Goal: Information Seeking & Learning: Learn about a topic

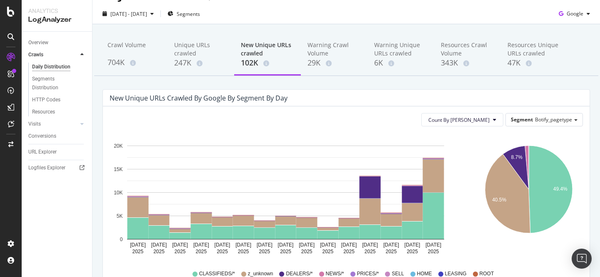
scroll to position [22, 0]
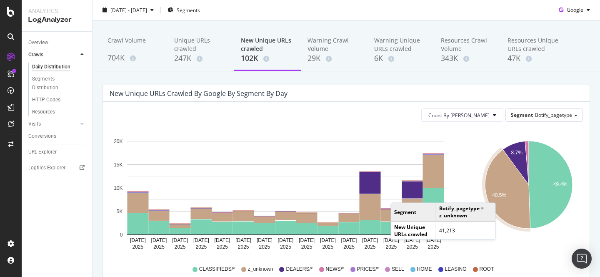
click at [504, 194] on text "40.5%" at bounding box center [499, 195] width 14 height 6
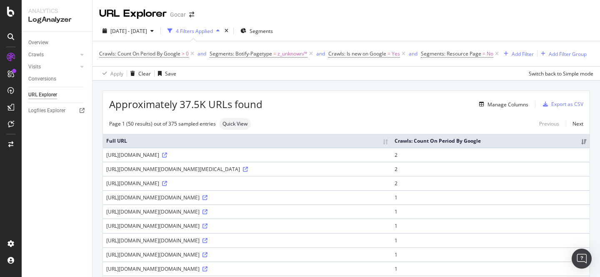
click at [222, 173] on div "[URL][DOMAIN_NAME][DOMAIN_NAME][MEDICAL_DATA]" at bounding box center [247, 168] width 282 height 7
click at [199, 173] on div "[URL][DOMAIN_NAME][DOMAIN_NAME][MEDICAL_DATA]" at bounding box center [247, 168] width 282 height 7
click at [243, 172] on icon at bounding box center [245, 169] width 5 height 5
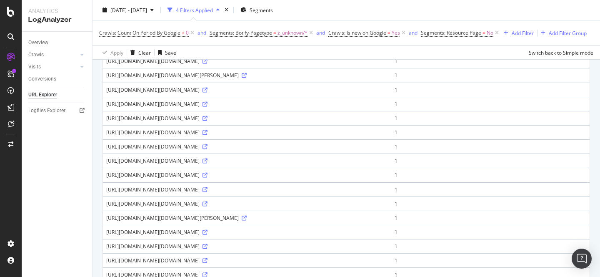
scroll to position [276, 0]
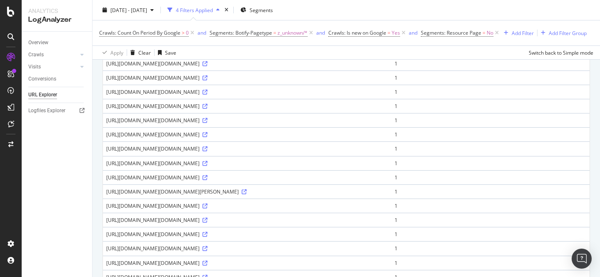
click at [187, 95] on div "[URL][DOMAIN_NAME][DOMAIN_NAME]" at bounding box center [247, 91] width 282 height 7
click at [388, 95] on div "[URL][DOMAIN_NAME][DOMAIN_NAME]" at bounding box center [247, 91] width 282 height 7
click at [159, 85] on td "[URL][DOMAIN_NAME][DOMAIN_NAME]" at bounding box center [247, 77] width 288 height 14
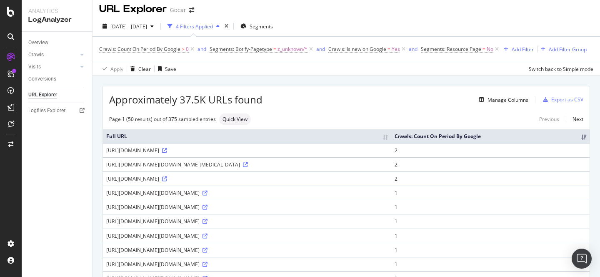
scroll to position [0, 0]
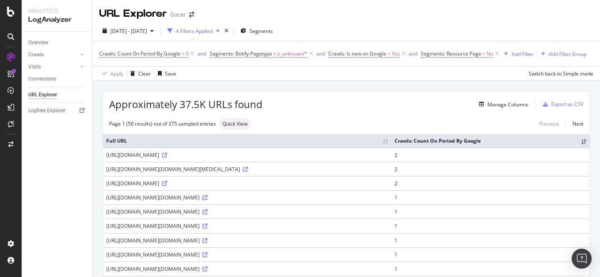
drag, startPoint x: 401, startPoint y: 227, endPoint x: 105, endPoint y: 229, distance: 295.5
click at [105, 218] on td "[URL][DOMAIN_NAME][DOMAIN_NAME]" at bounding box center [247, 211] width 288 height 14
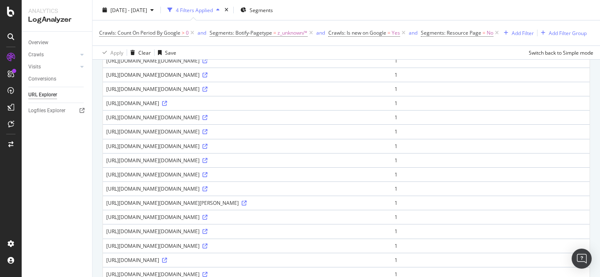
scroll to position [497, 0]
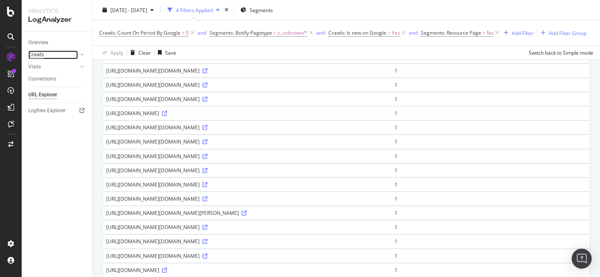
click at [39, 53] on div "Crawls" at bounding box center [35, 54] width 15 height 9
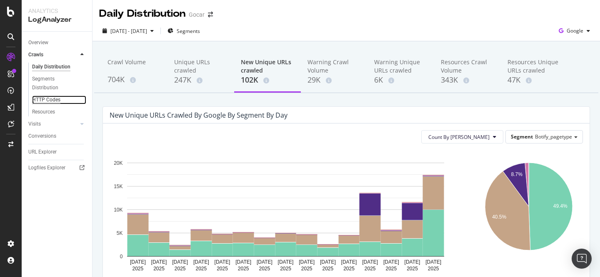
click at [59, 99] on div "HTTP Codes" at bounding box center [46, 99] width 28 height 9
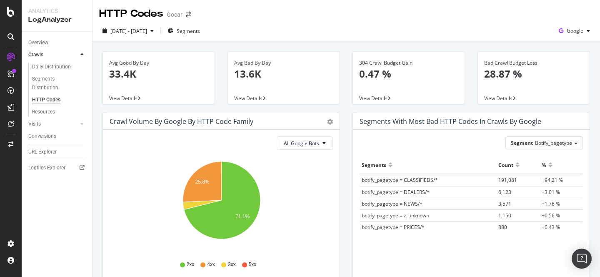
click at [413, 92] on div "304 Crawl Budget Gain 0.47 %" at bounding box center [408, 72] width 99 height 40
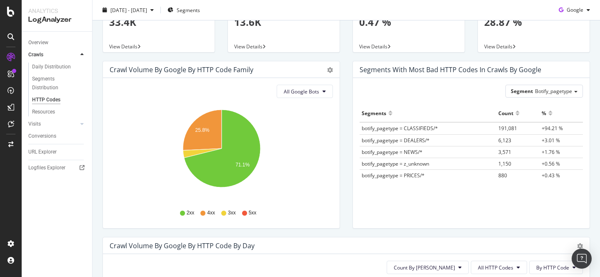
scroll to position [54, 0]
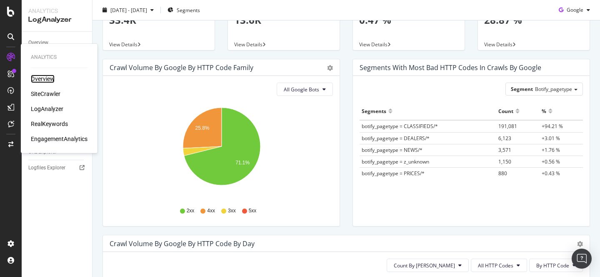
click at [41, 75] on div "Overview" at bounding box center [43, 79] width 24 height 8
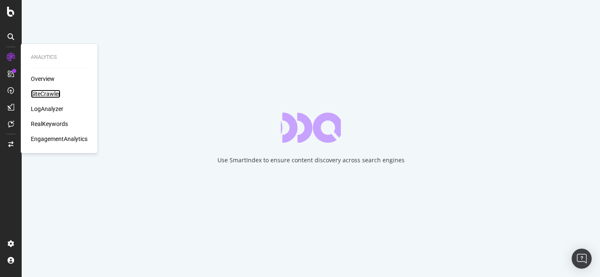
click at [54, 96] on div "SiteCrawler" at bounding box center [46, 94] width 30 height 8
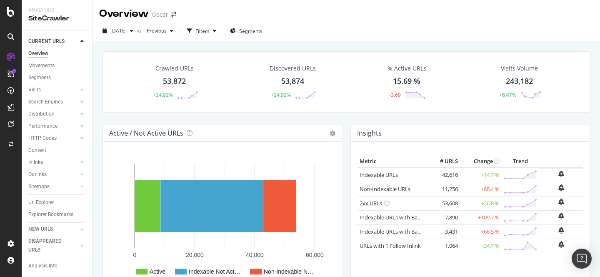
click at [368, 201] on link "2xx URLs" at bounding box center [371, 203] width 23 height 8
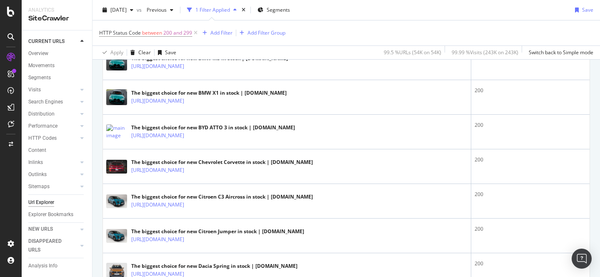
scroll to position [404, 0]
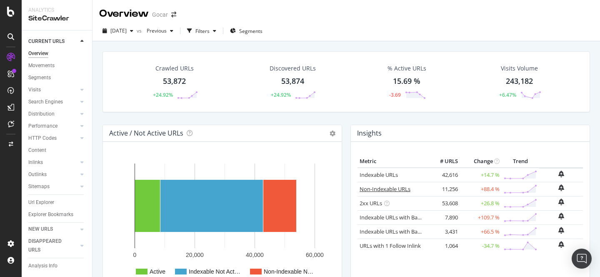
click at [378, 188] on link "Non-Indexable URLs" at bounding box center [385, 189] width 51 height 8
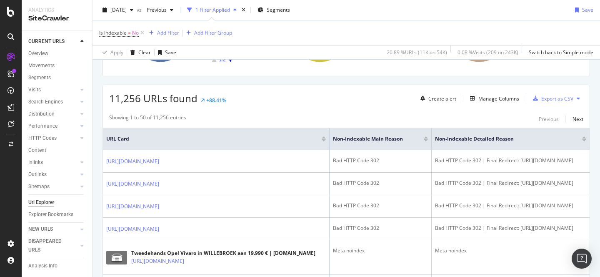
scroll to position [129, 0]
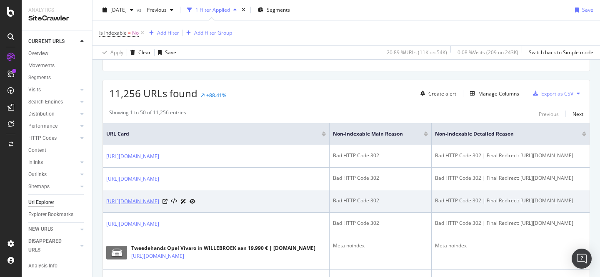
click at [159, 202] on link "[URL][DOMAIN_NAME]" at bounding box center [132, 201] width 53 height 8
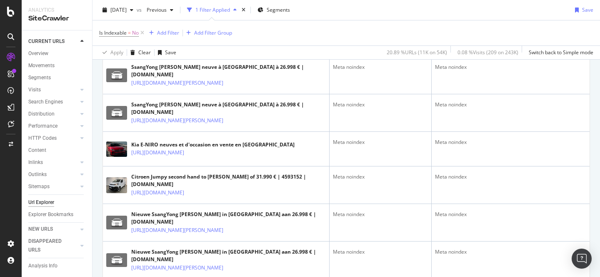
scroll to position [704, 0]
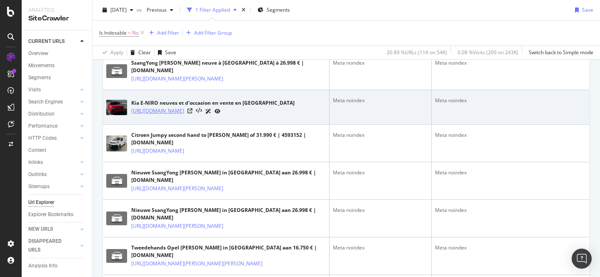
click at [184, 115] on link "[URL][DOMAIN_NAME]" at bounding box center [157, 111] width 53 height 8
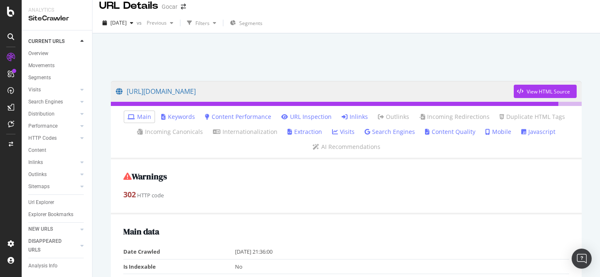
scroll to position [20, 0]
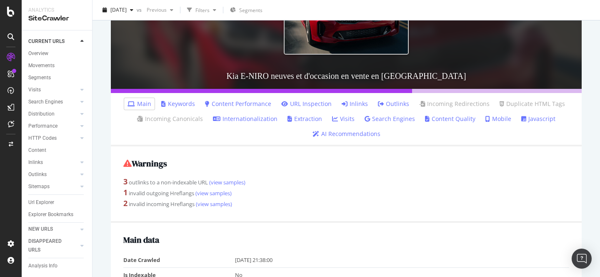
scroll to position [156, 0]
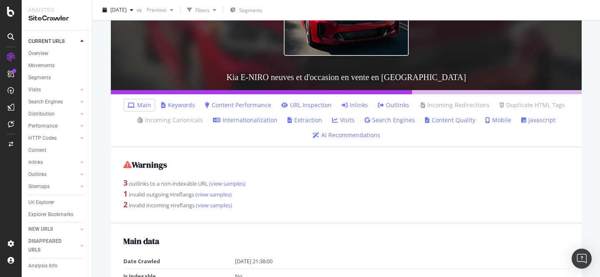
click at [343, 118] on link "Visits" at bounding box center [343, 120] width 23 height 8
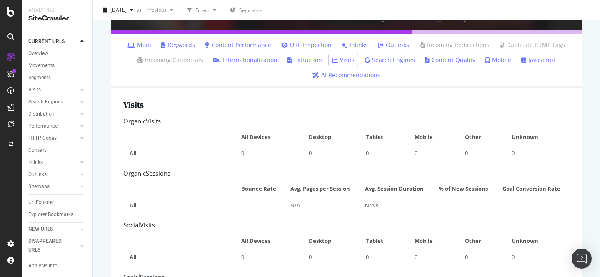
scroll to position [212, 0]
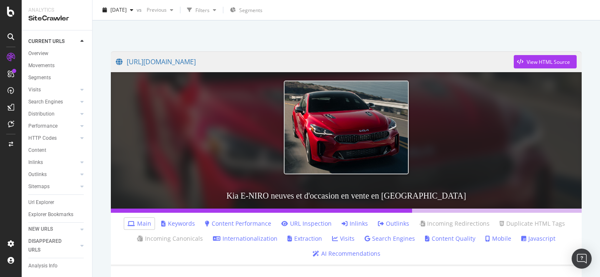
scroll to position [37, 0]
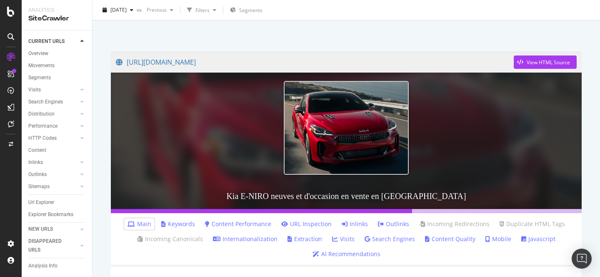
click at [361, 224] on link "Inlinks" at bounding box center [355, 224] width 26 height 8
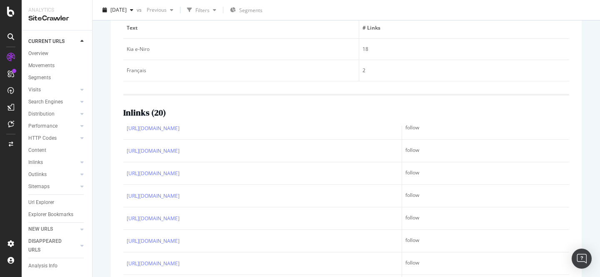
scroll to position [1, 0]
